Goal: Transaction & Acquisition: Purchase product/service

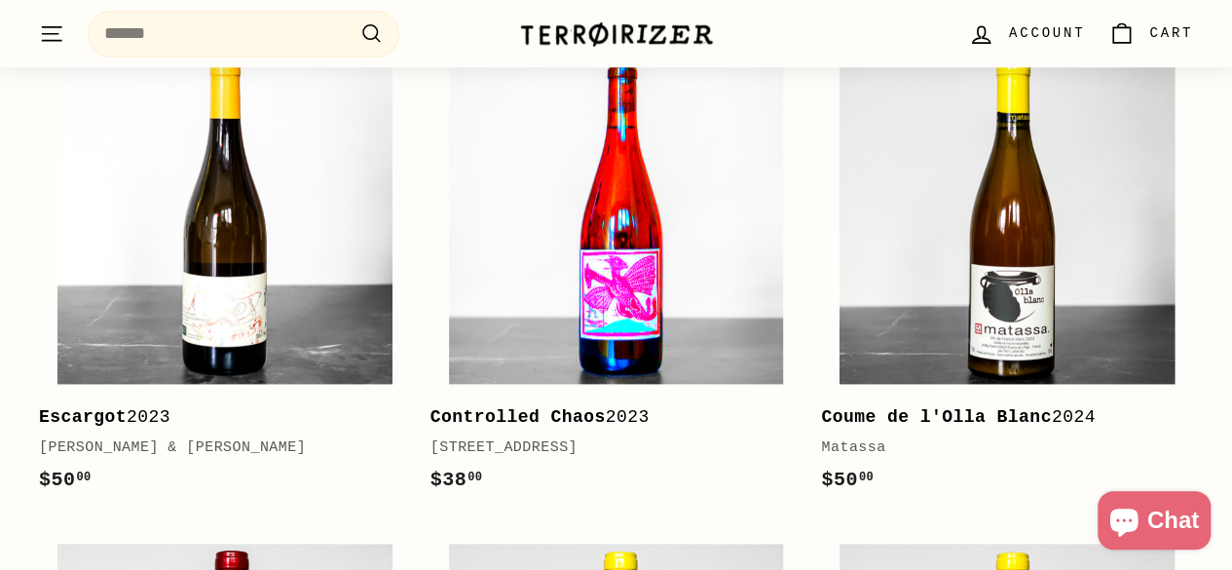
scroll to position [877, 0]
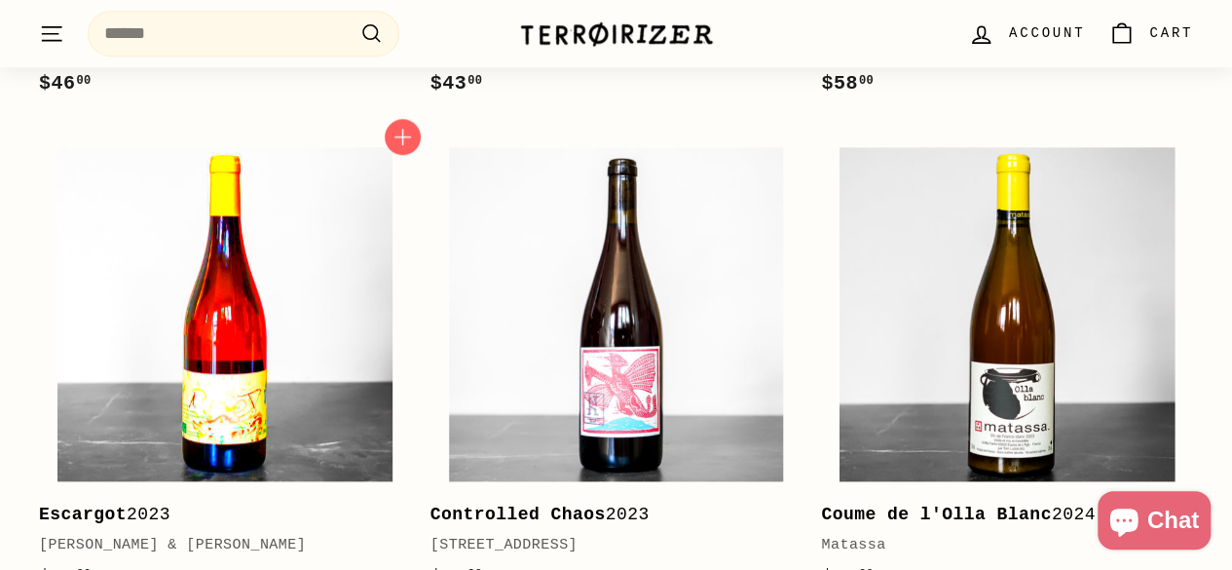
click at [366, 290] on img at bounding box center [224, 314] width 335 height 335
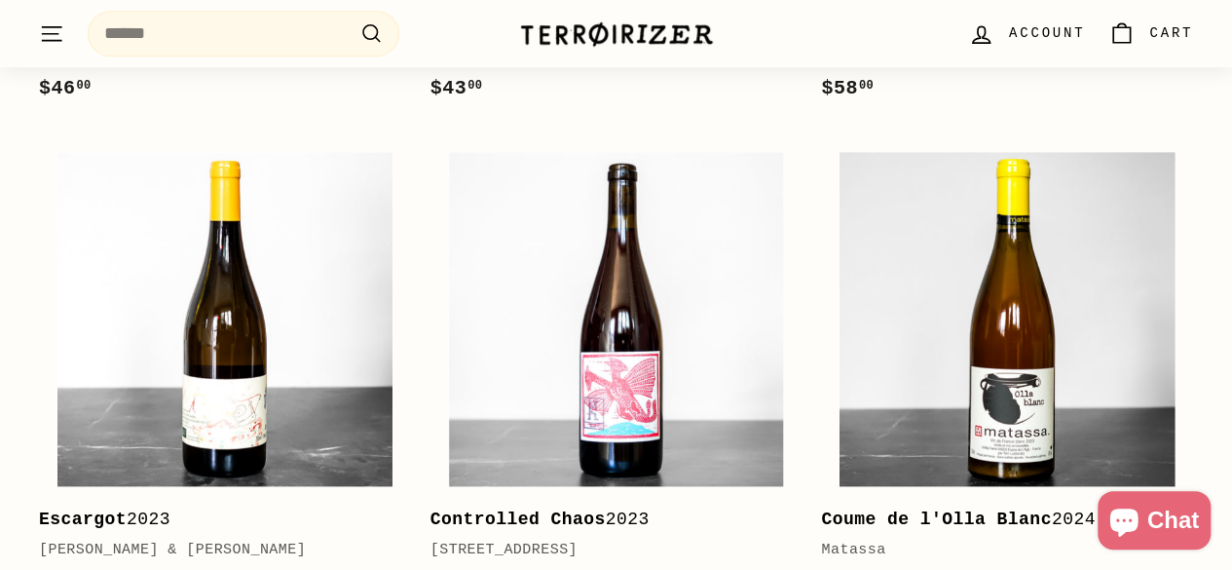
scroll to position [482, 0]
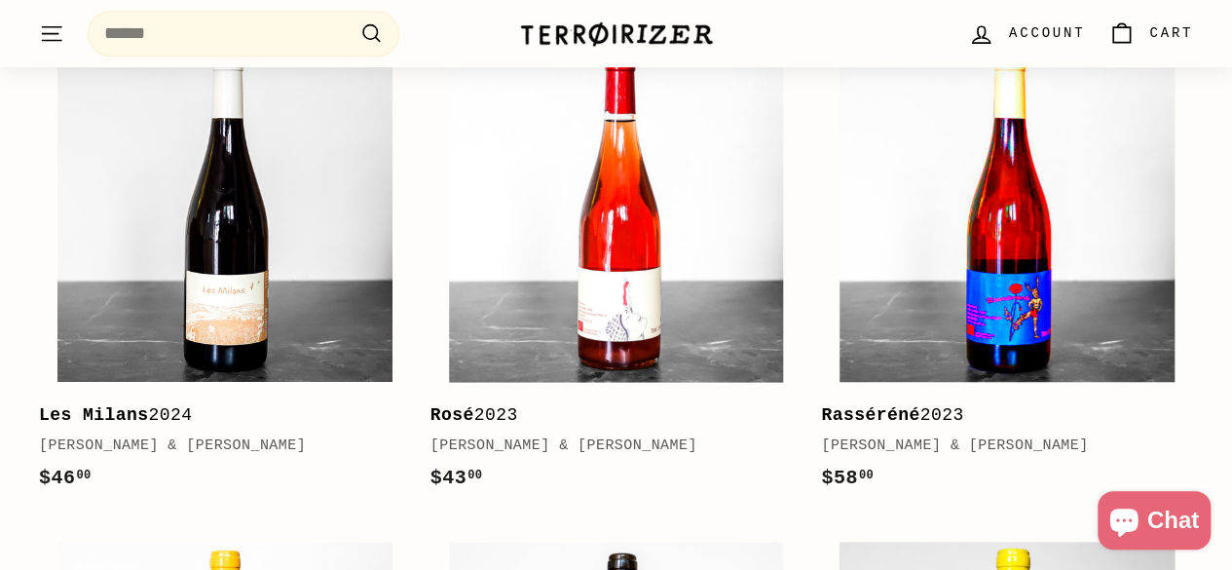
click at [1056, 247] on img at bounding box center [1007, 214] width 335 height 335
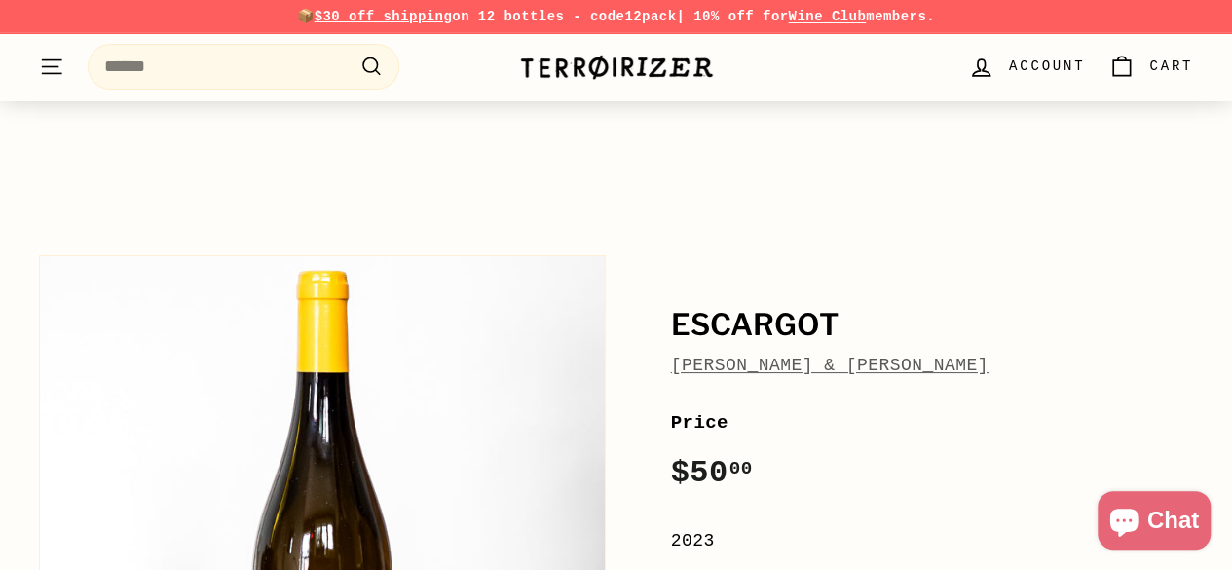
scroll to position [390, 0]
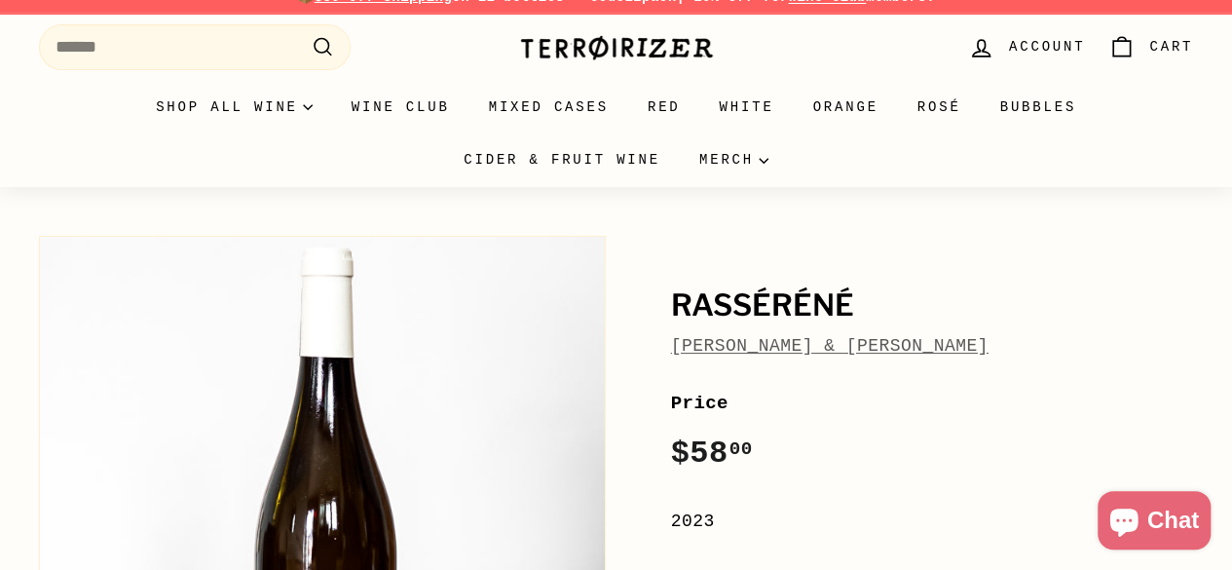
scroll to position [292, 0]
